Goal: Task Accomplishment & Management: Manage account settings

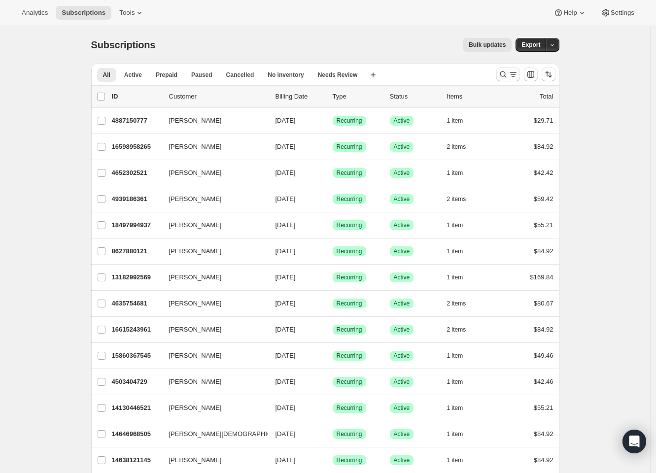
click at [516, 74] on icon "Search and filter results" at bounding box center [513, 74] width 10 height 10
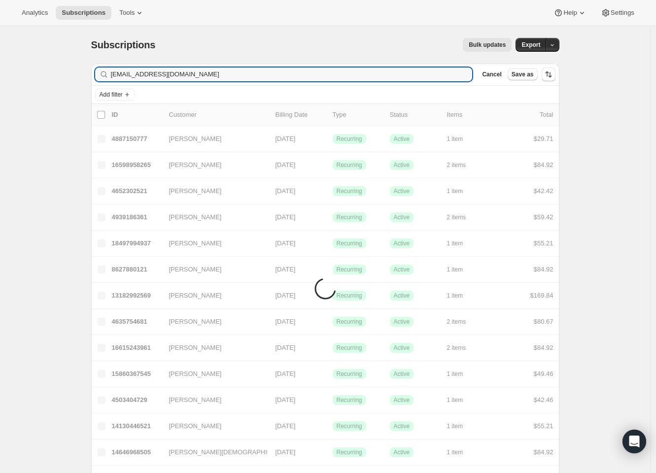
type input "[EMAIL_ADDRESS][DOMAIN_NAME]"
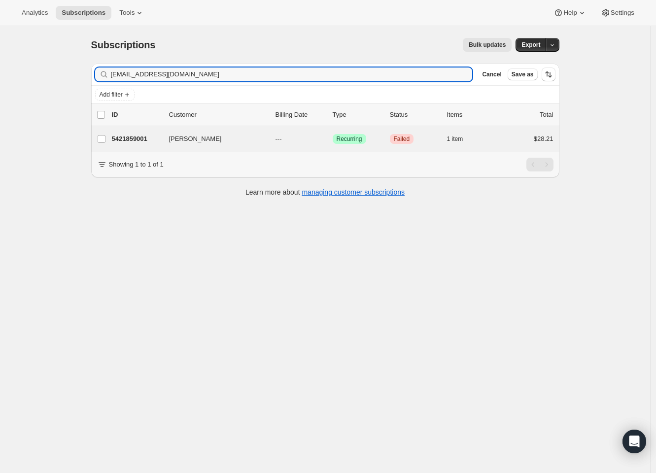
drag, startPoint x: 137, startPoint y: 137, endPoint x: 163, endPoint y: 150, distance: 28.2
click at [137, 137] on p "5421859001" at bounding box center [136, 139] width 49 height 10
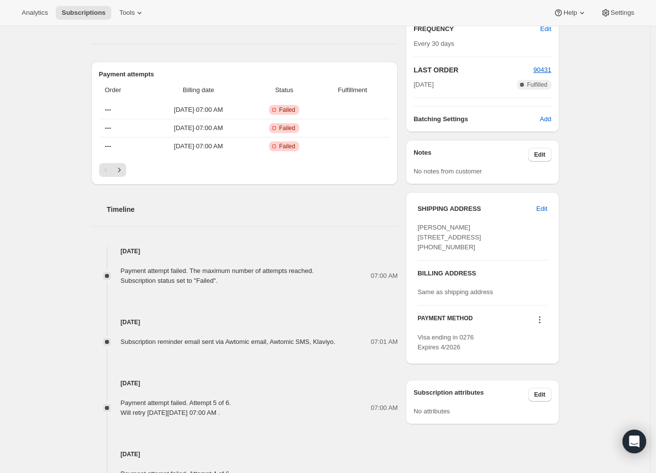
scroll to position [43, 0]
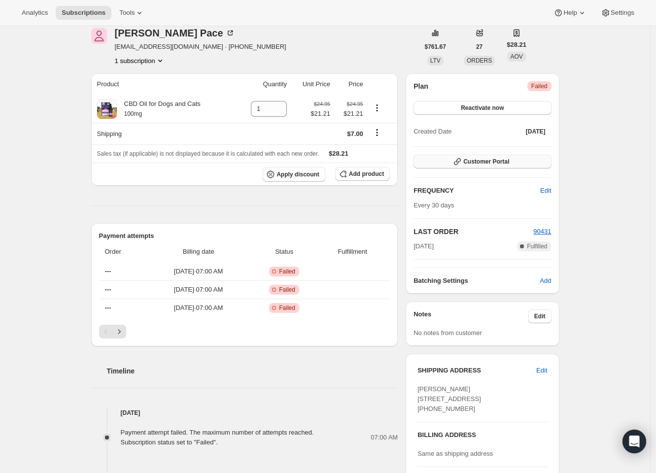
click at [507, 158] on span "Customer Portal" at bounding box center [486, 162] width 46 height 8
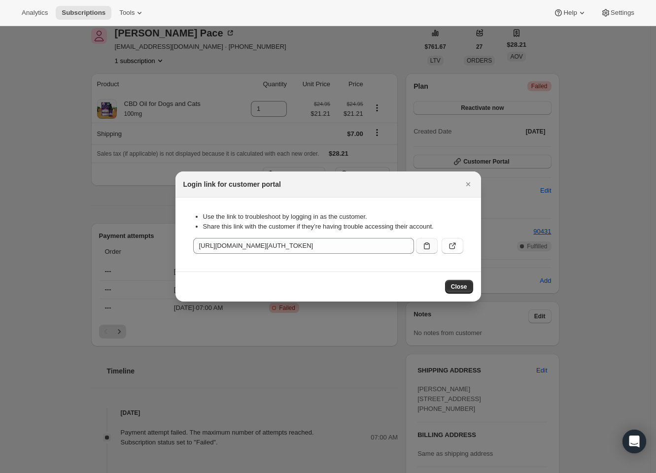
click at [419, 252] on button ":rc3:" at bounding box center [427, 246] width 22 height 16
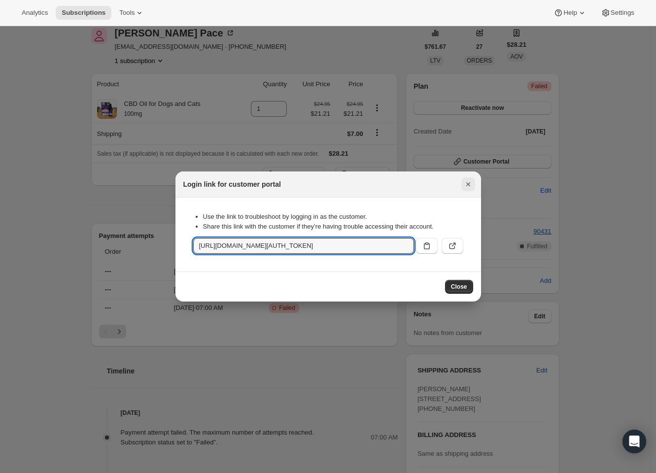
click at [468, 183] on icon "Close" at bounding box center [468, 184] width 10 height 10
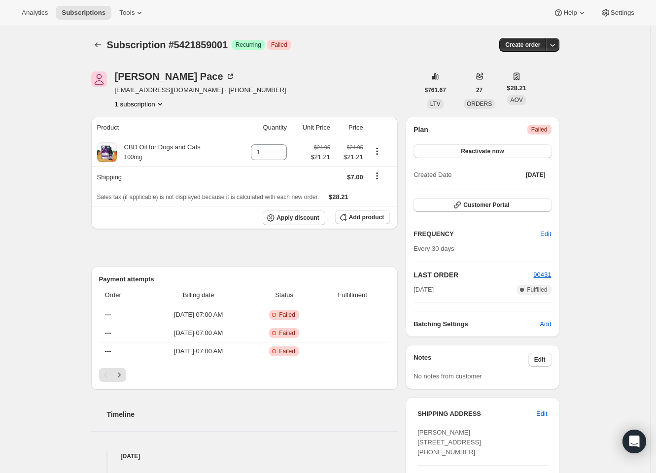
scroll to position [43, 0]
